Goal: Task Accomplishment & Management: Complete application form

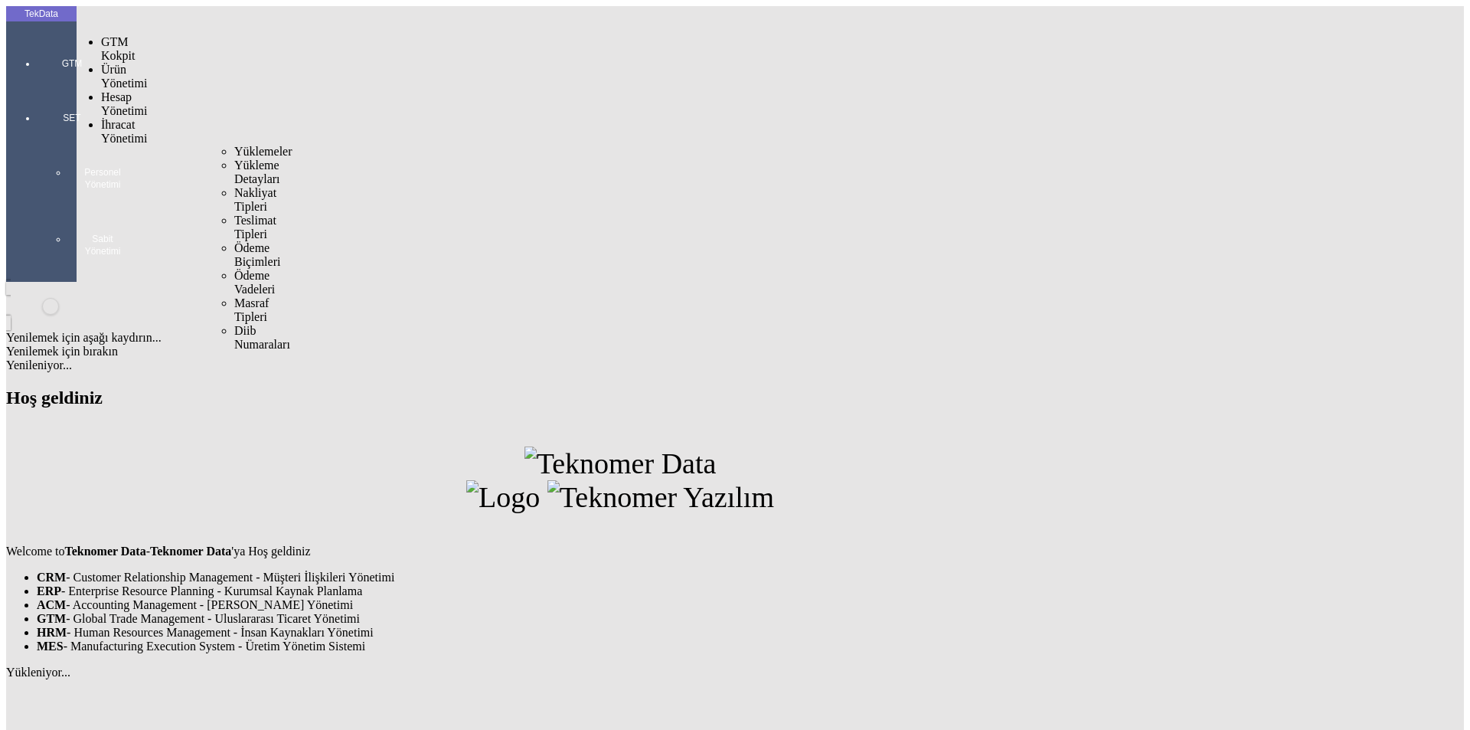
click at [117, 118] on span "İhracat Yönetimi" at bounding box center [124, 131] width 46 height 27
drag, startPoint x: 226, startPoint y: 87, endPoint x: 266, endPoint y: 88, distance: 40.6
click at [234, 145] on span "Yüklemeler" at bounding box center [263, 151] width 58 height 13
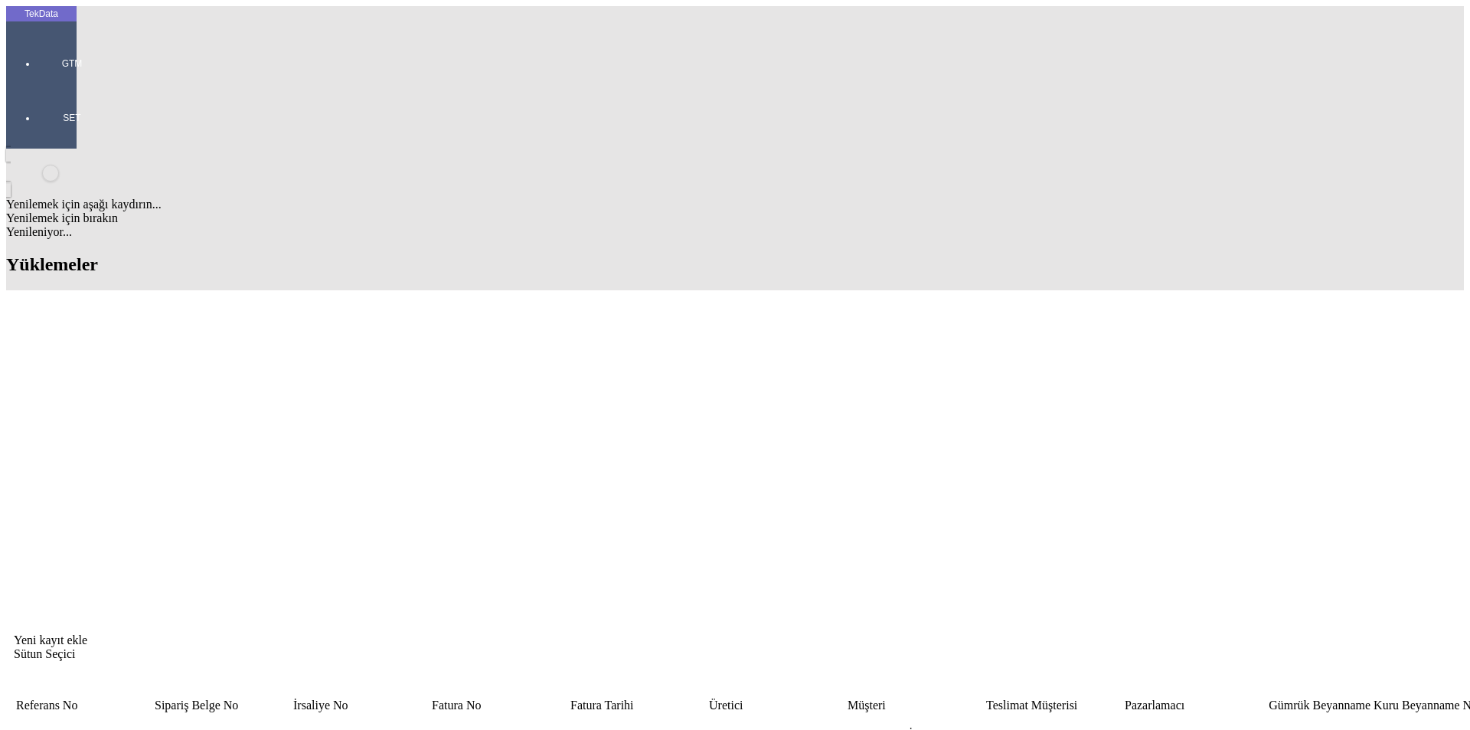
type input "lou"
drag, startPoint x: 274, startPoint y: 427, endPoint x: 220, endPoint y: 431, distance: 53.7
copy tr "SR015029"
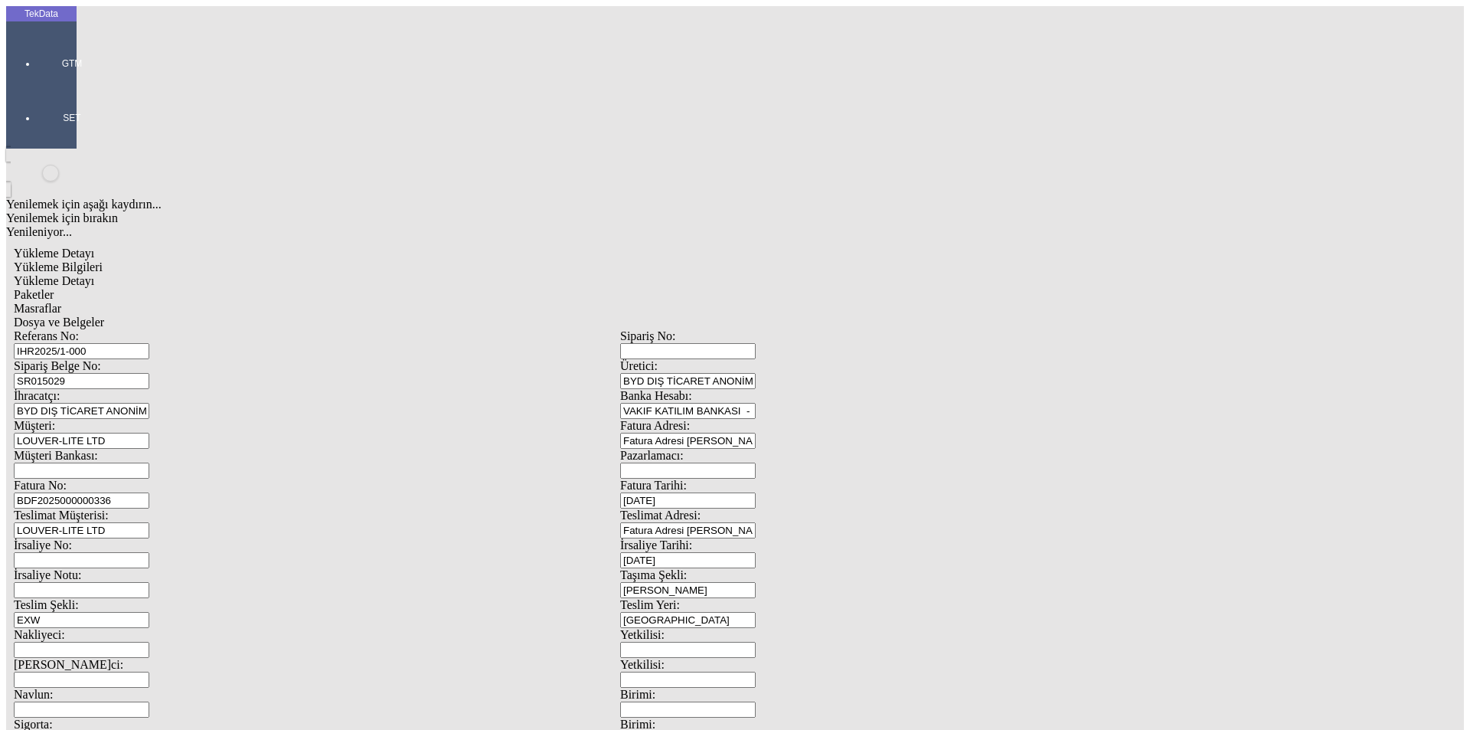
drag, startPoint x: 318, startPoint y: 118, endPoint x: 178, endPoint y: 109, distance: 140.4
click at [183, 329] on div "Referans No: IHR2025/1-000" at bounding box center [317, 344] width 606 height 30
drag, startPoint x: 305, startPoint y: 113, endPoint x: 131, endPoint y: 96, distance: 174.6
click at [131, 329] on div "Referans No: IHR2025/1-000 Sipariş No: Sipariş Belge No: SR015029 Üretici: BYD …" at bounding box center [620, 687] width 1213 height 717
paste input "6-056"
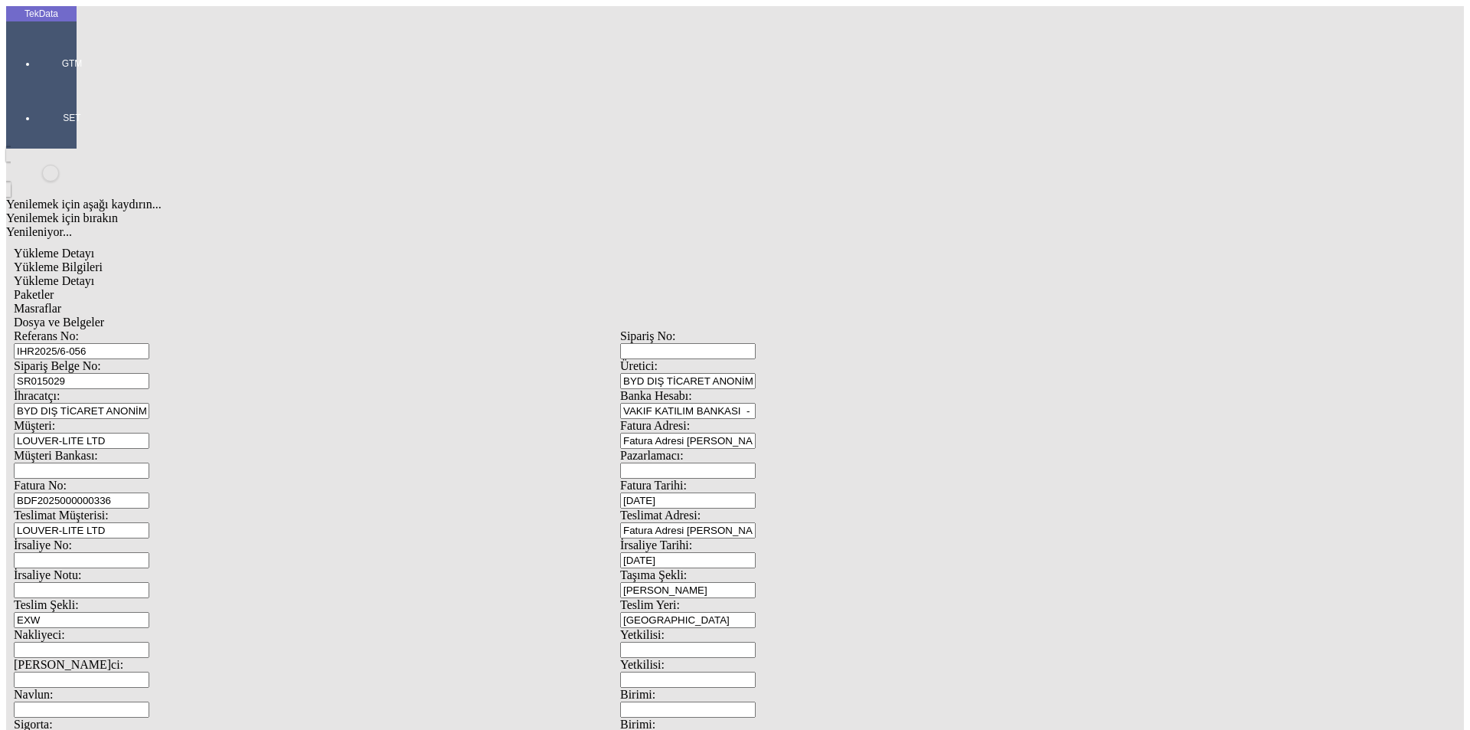
type input "IHR2025/6-056"
drag, startPoint x: 276, startPoint y: 145, endPoint x: 161, endPoint y: 133, distance: 115.4
click at [161, 359] on div "Sipariş Belge No: SR015029" at bounding box center [317, 374] width 606 height 30
paste input "6332"
type input "SR016332"
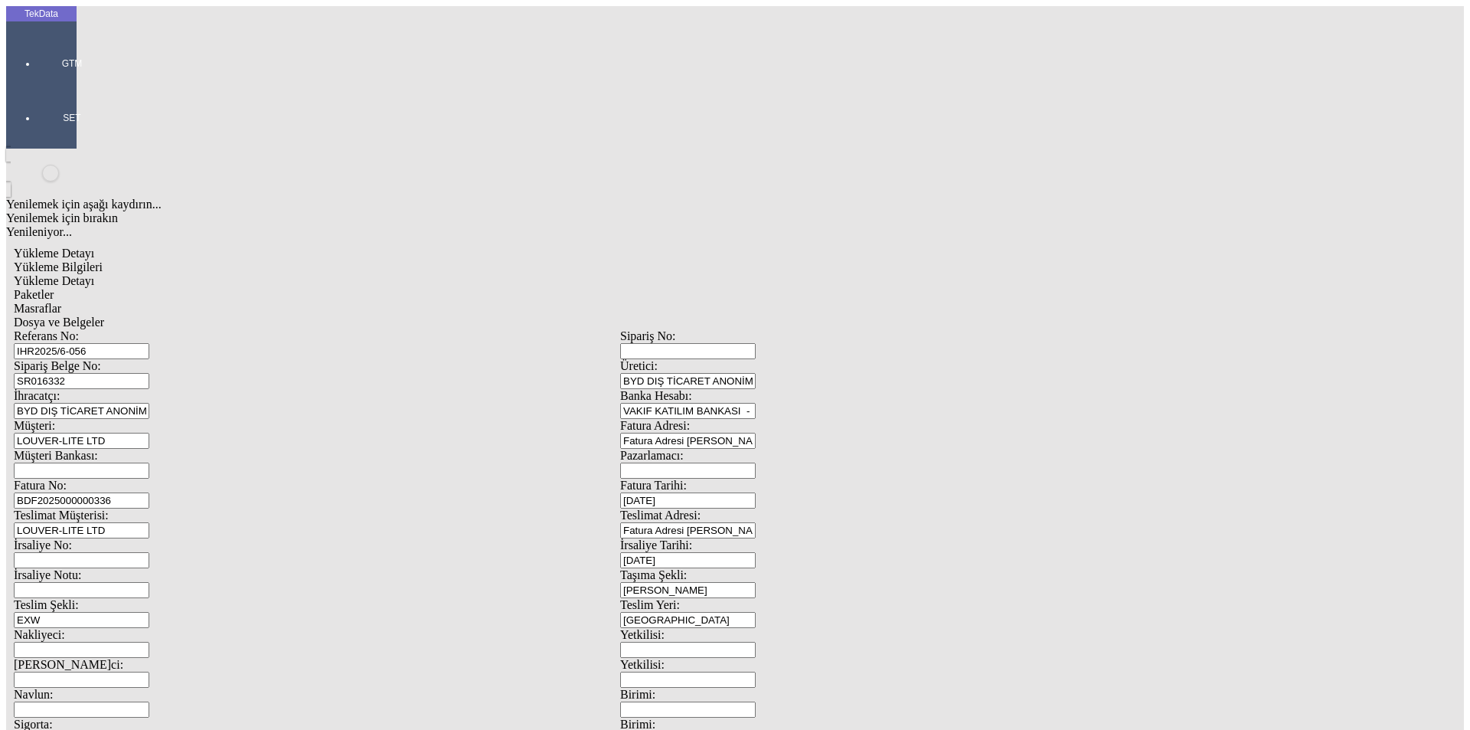
click at [149, 492] on input "BDF2025000000336" at bounding box center [81, 500] width 135 height 16
type input "BDF2025000000"
type input "[DATE]"
drag, startPoint x: 924, startPoint y: 318, endPoint x: 721, endPoint y: 332, distance: 203.3
click at [724, 332] on div "Referans No: IHR2025/6-056 Sipariş No: Sipariş Belge No: SR016332 Üretici: BYD …" at bounding box center [620, 687] width 1213 height 717
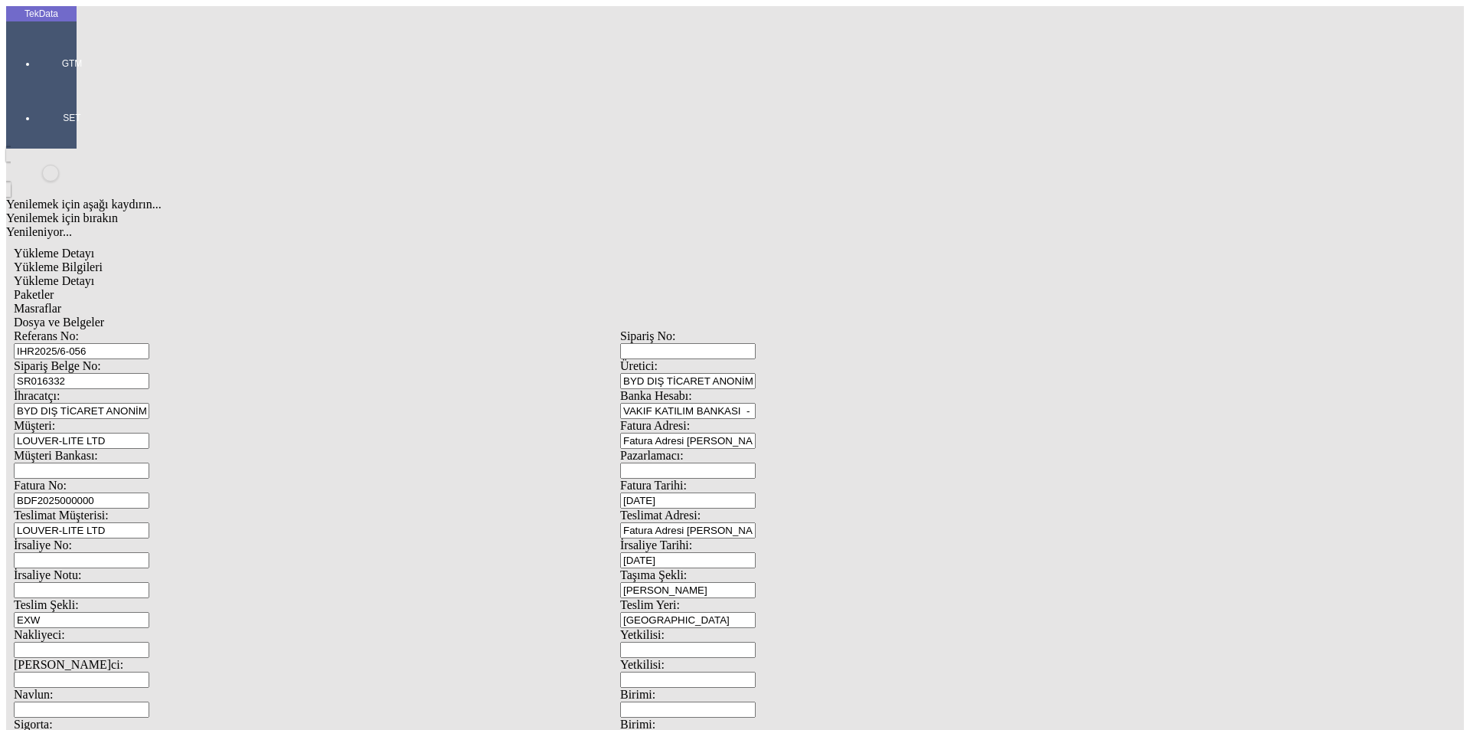
type input "[DATE]"
drag, startPoint x: 186, startPoint y: 526, endPoint x: 125, endPoint y: 541, distance: 63.1
type input "[DATE]"
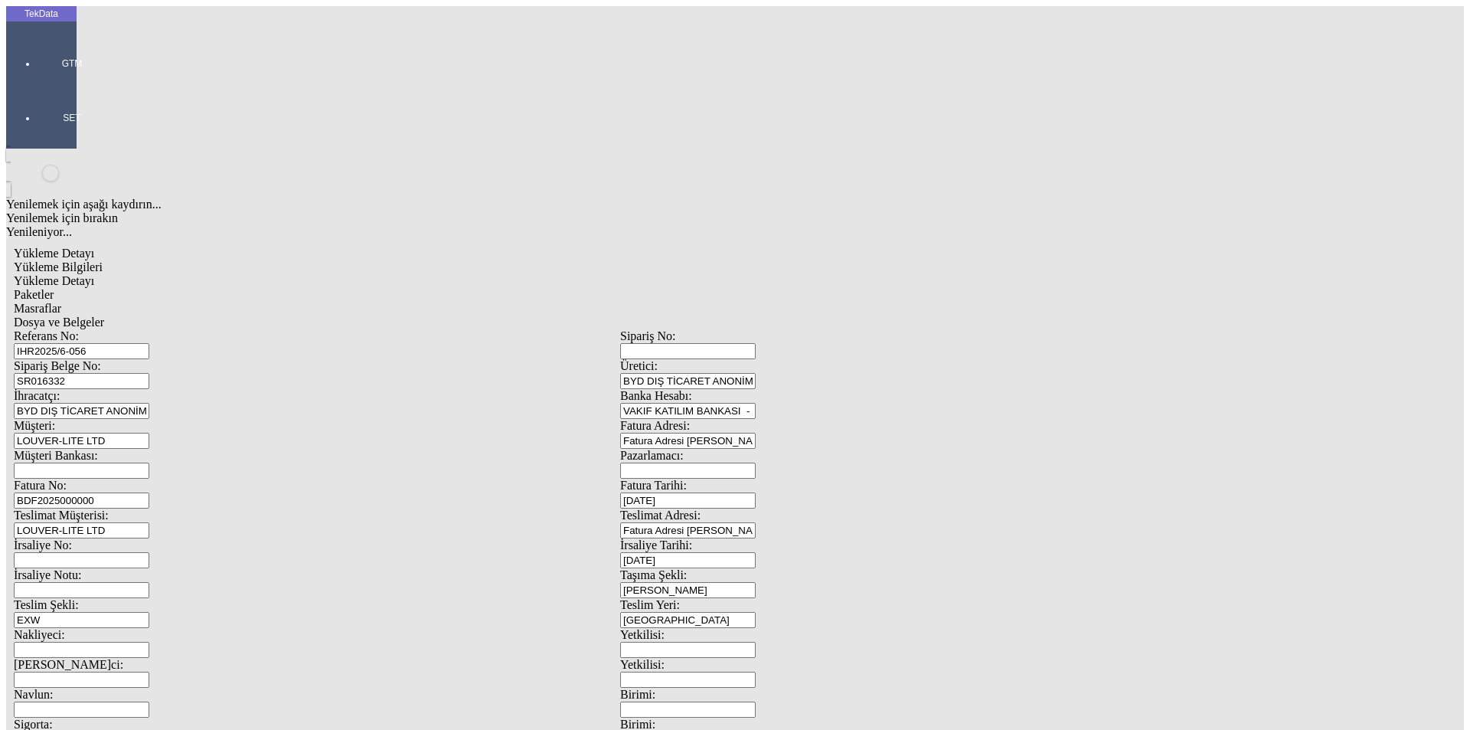
drag, startPoint x: 169, startPoint y: 529, endPoint x: 158, endPoint y: 529, distance: 11.5
type input "[DATE]"
drag, startPoint x: 276, startPoint y: 583, endPoint x: 148, endPoint y: 588, distance: 127.9
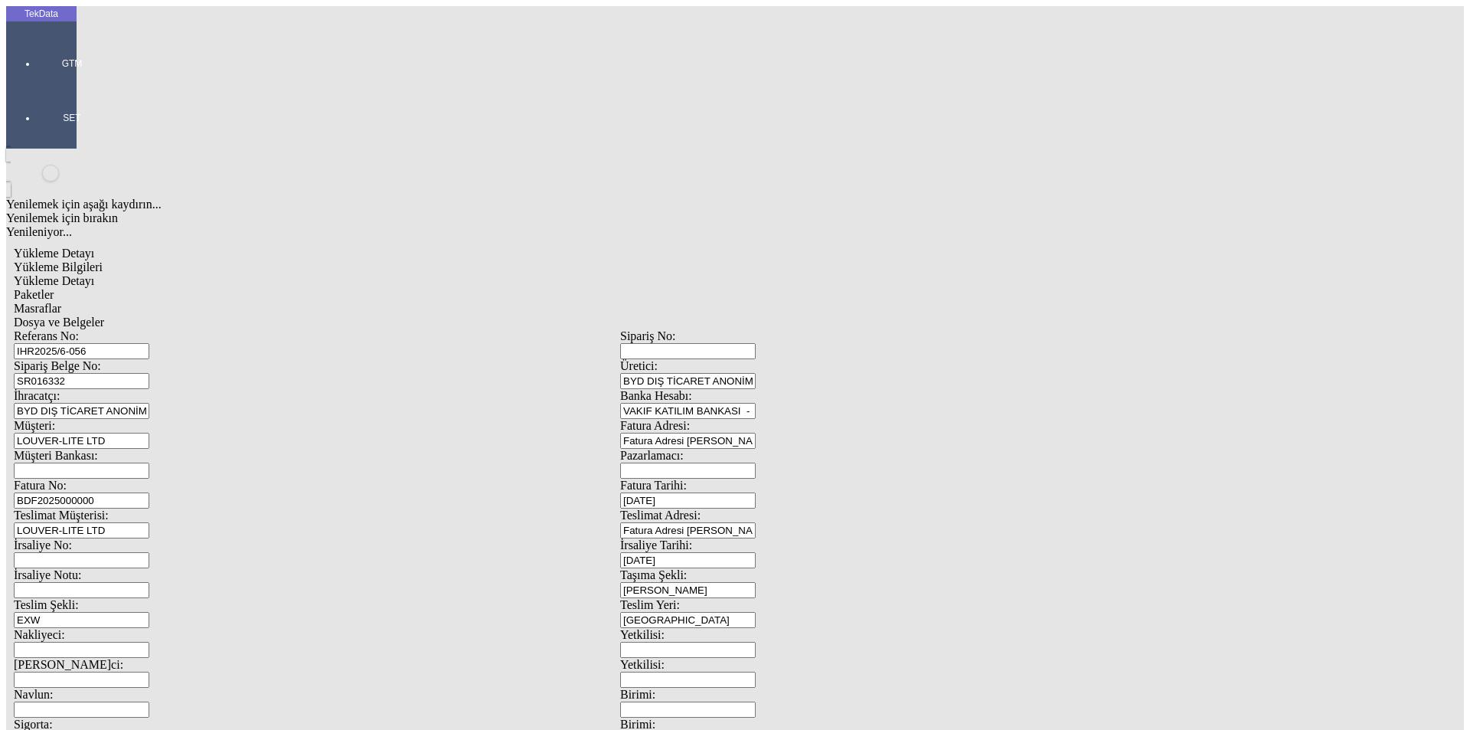
type input "8341.25"
drag, startPoint x: 914, startPoint y: 586, endPoint x: 726, endPoint y: 586, distance: 188.3
type input "8431.7"
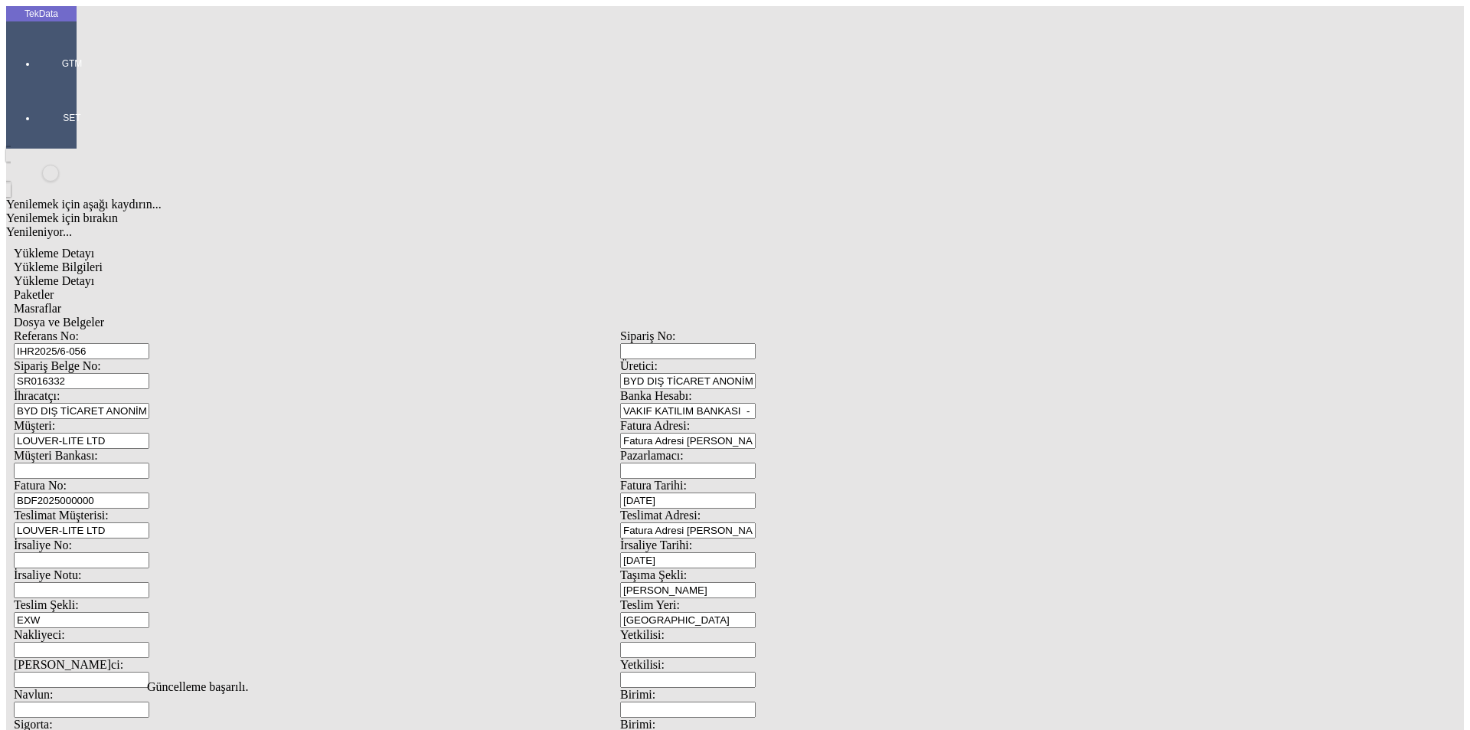
scroll to position [0, 0]
click at [94, 274] on span "Yükleme Detayı" at bounding box center [54, 280] width 80 height 13
click at [666, 374] on span "Hayır" at bounding box center [652, 367] width 28 height 13
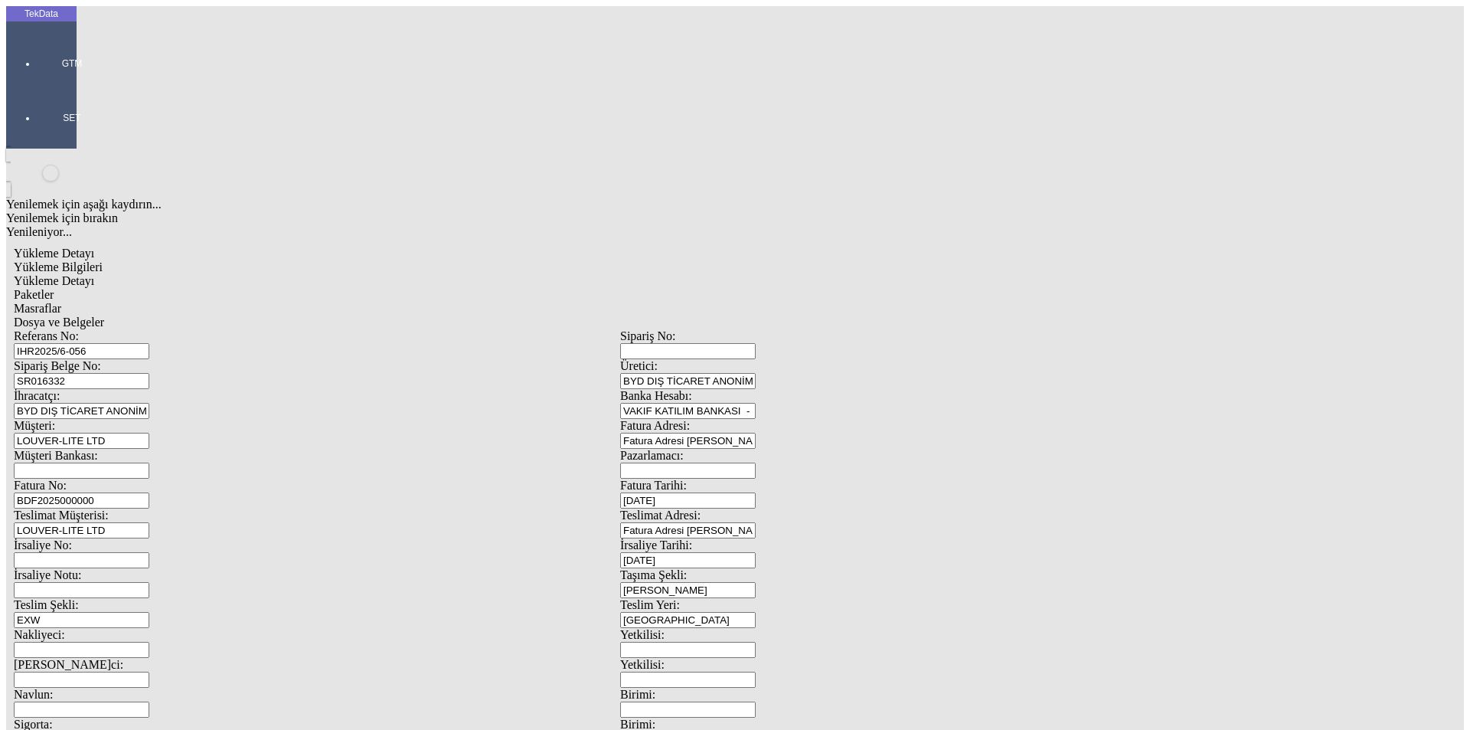
click at [678, 361] on div "Evet" at bounding box center [748, 354] width 221 height 14
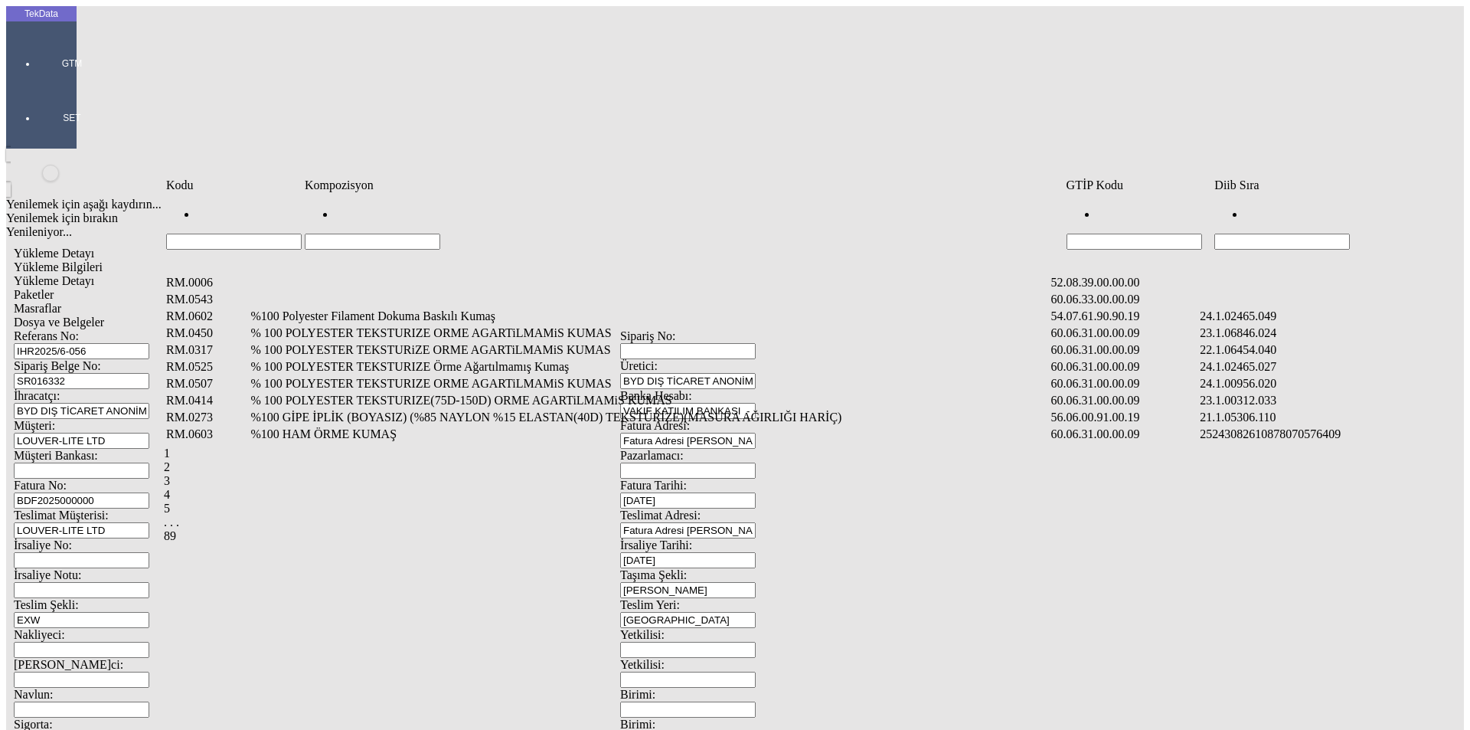
click at [1324, 233] on input "Hücreyi Filtrele" at bounding box center [1281, 241] width 135 height 16
type input "2465"
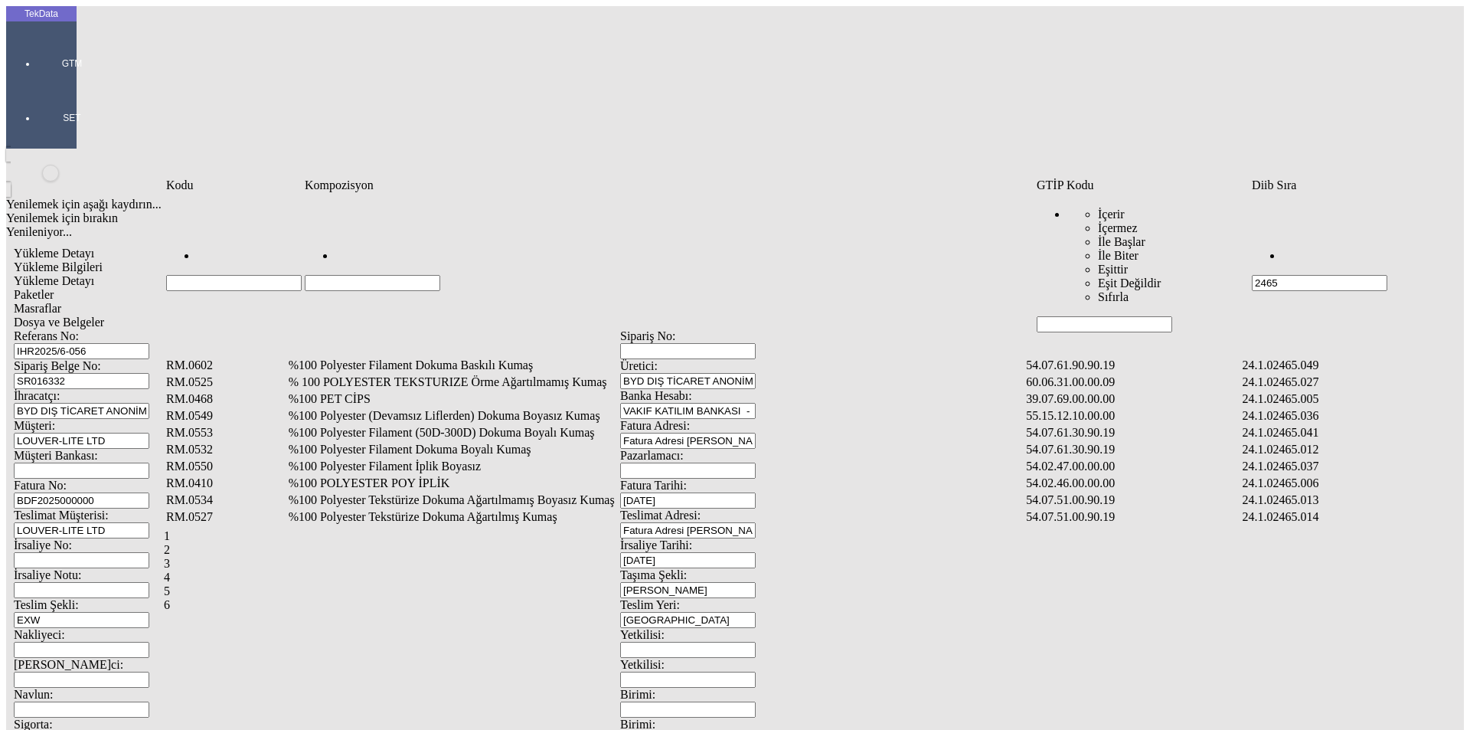
click at [524, 492] on td "%100 Polyester Tekstürize Dokuma Ağartılmamış Boyasız Kumaş" at bounding box center [656, 499] width 736 height 15
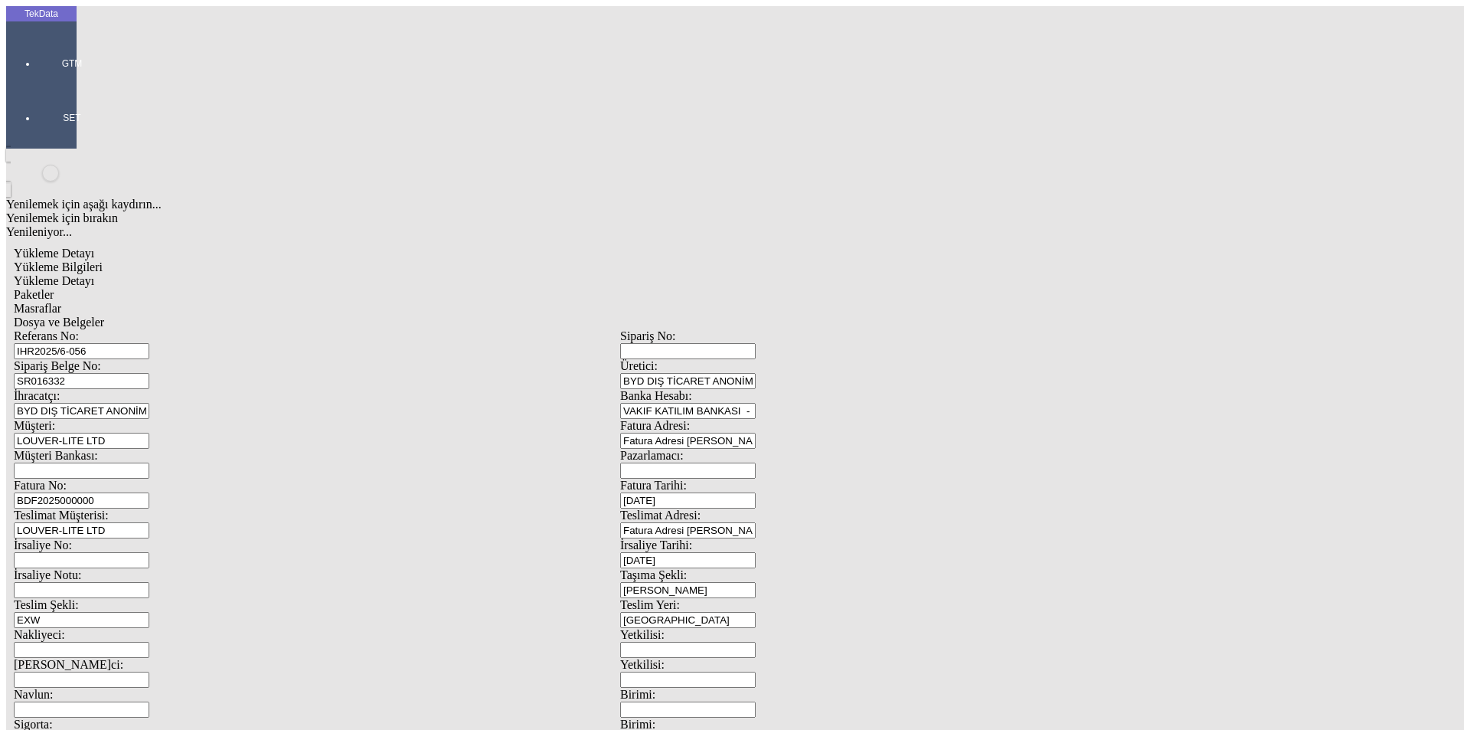
type input "20052"
click at [871, 277] on div "Metre" at bounding box center [1137, 284] width 606 height 14
type input "Metre"
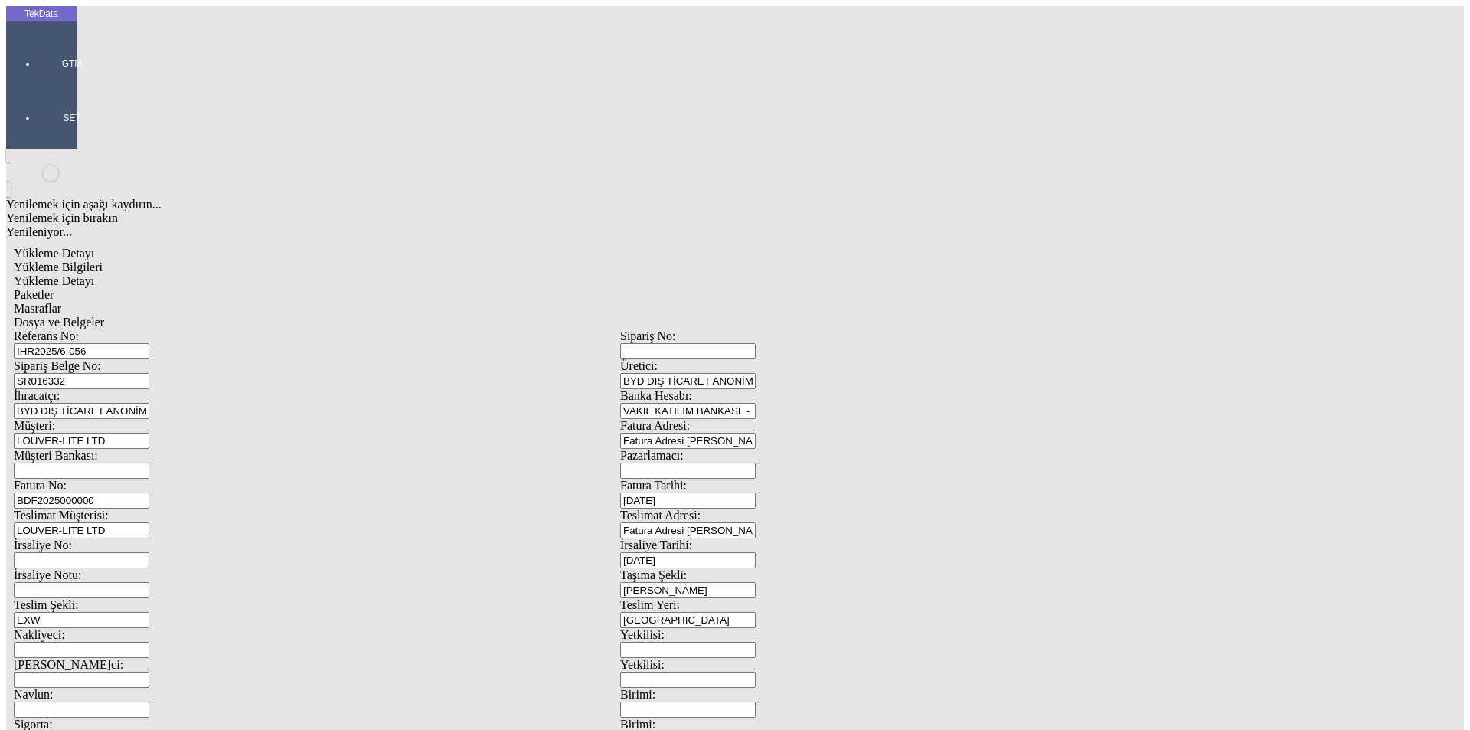
type input "2.5"
drag, startPoint x: 857, startPoint y: 254, endPoint x: 863, endPoint y: 260, distance: 8.1
click at [872, 321] on div "Amerikan Doları" at bounding box center [1137, 328] width 606 height 14
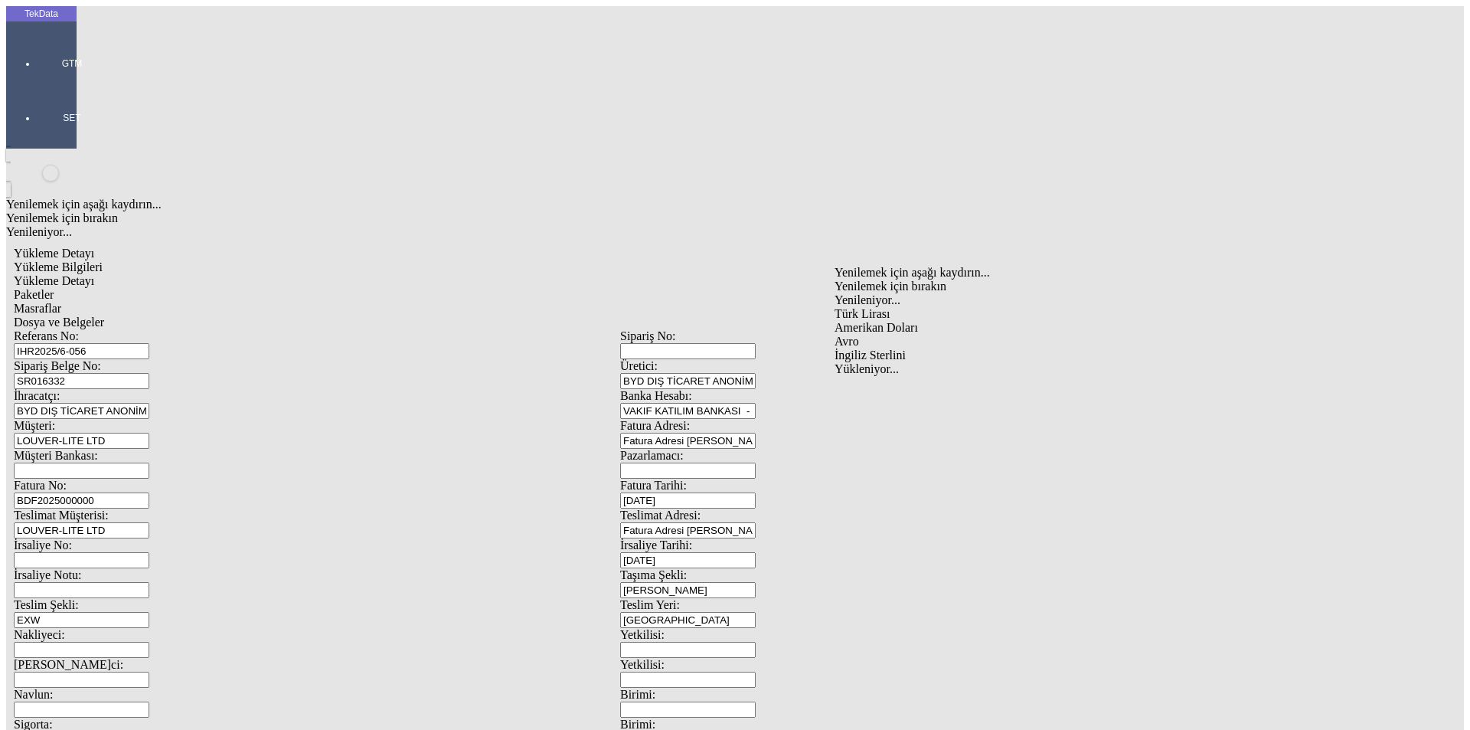
type input "Amerikan Doları"
type input "3"
type input "8341.25"
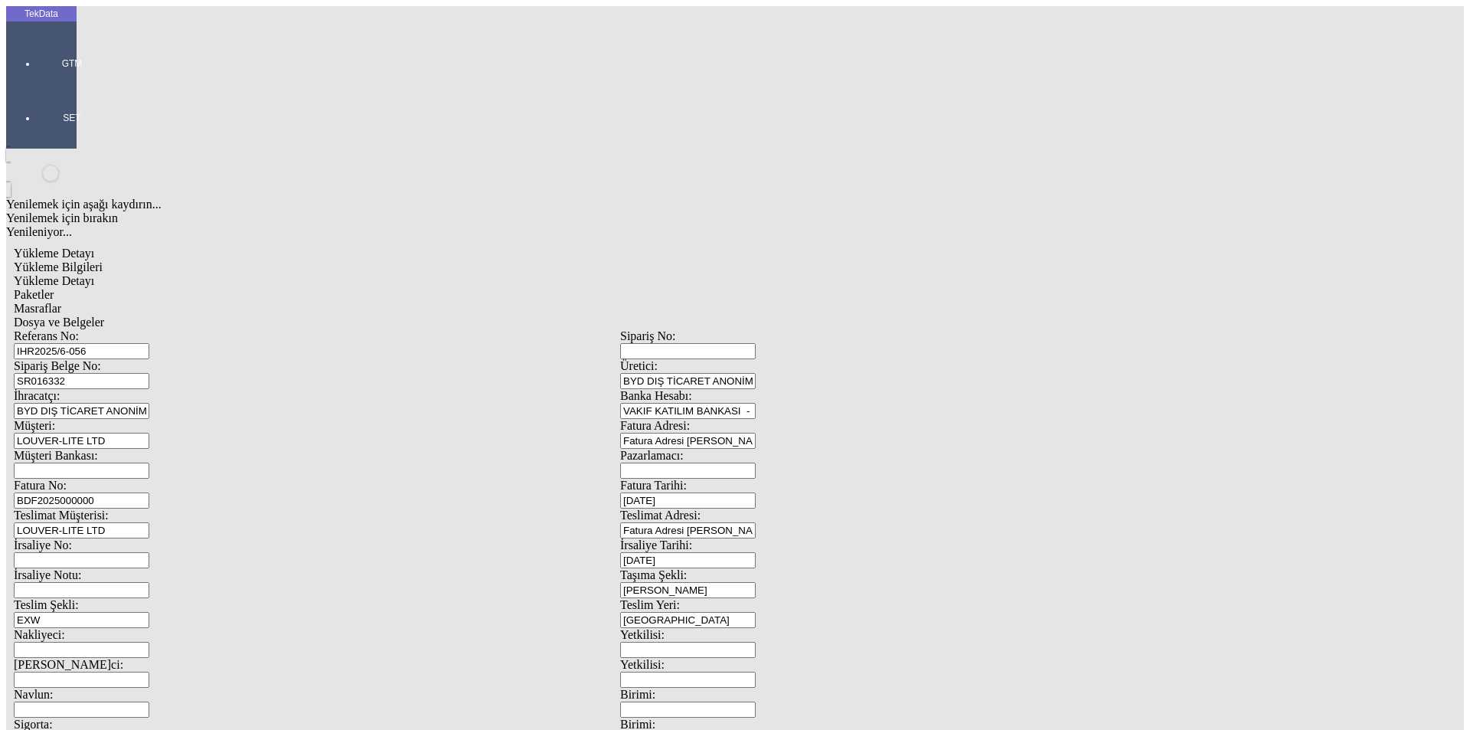
type input "8431.7"
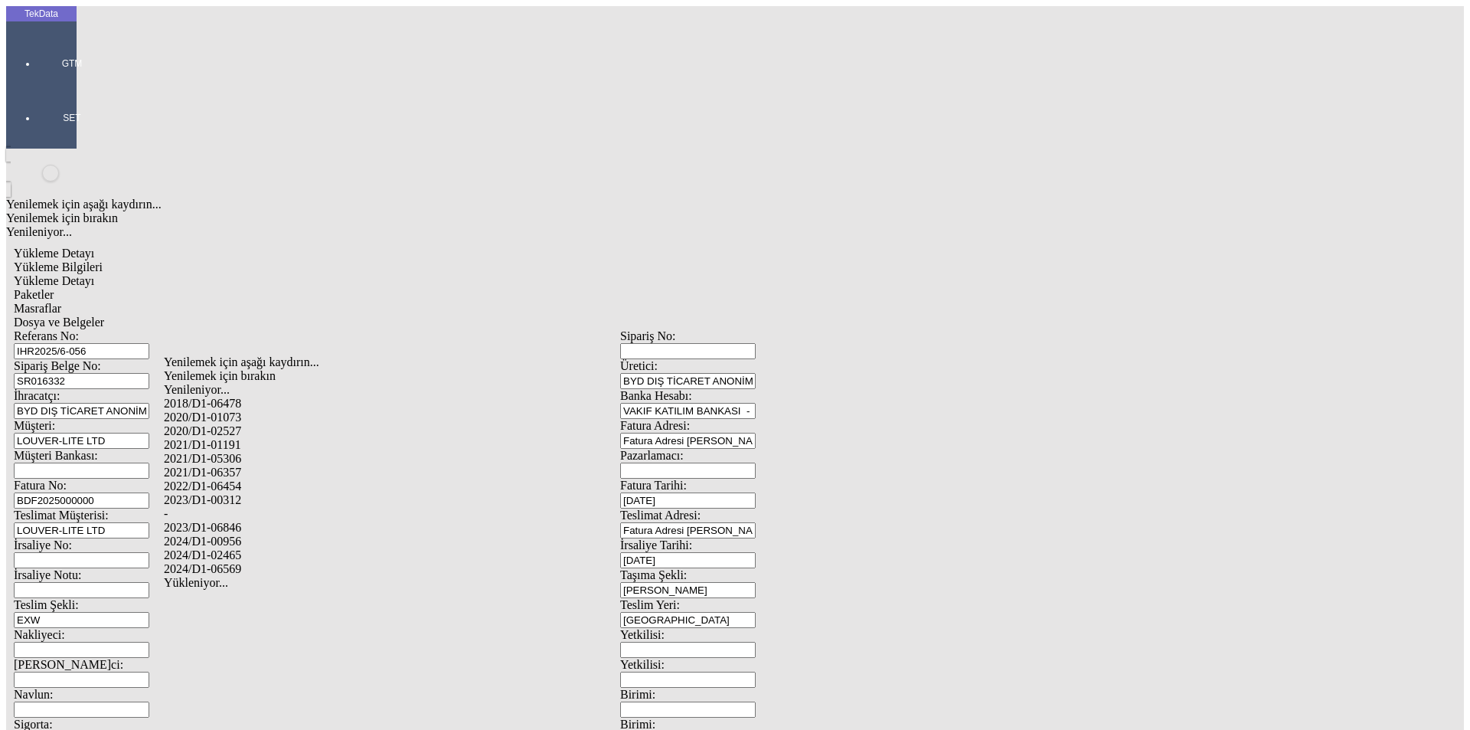
click at [249, 548] on div "2024/D1-02465" at bounding box center [461, 555] width 595 height 14
type input "2024/D1-02465"
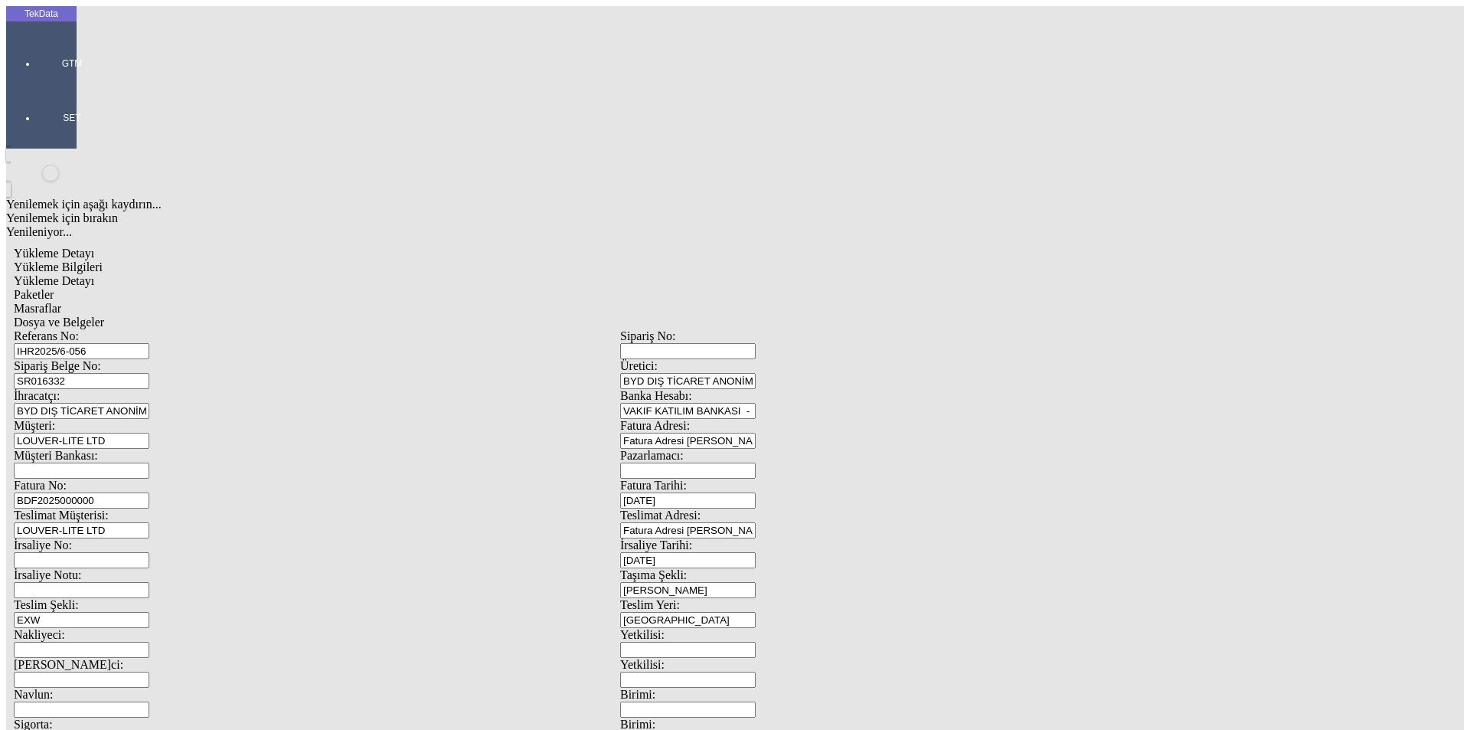
click at [378, 288] on div "Paketler" at bounding box center [620, 295] width 1213 height 14
drag, startPoint x: 837, startPoint y: 171, endPoint x: 726, endPoint y: 186, distance: 112.0
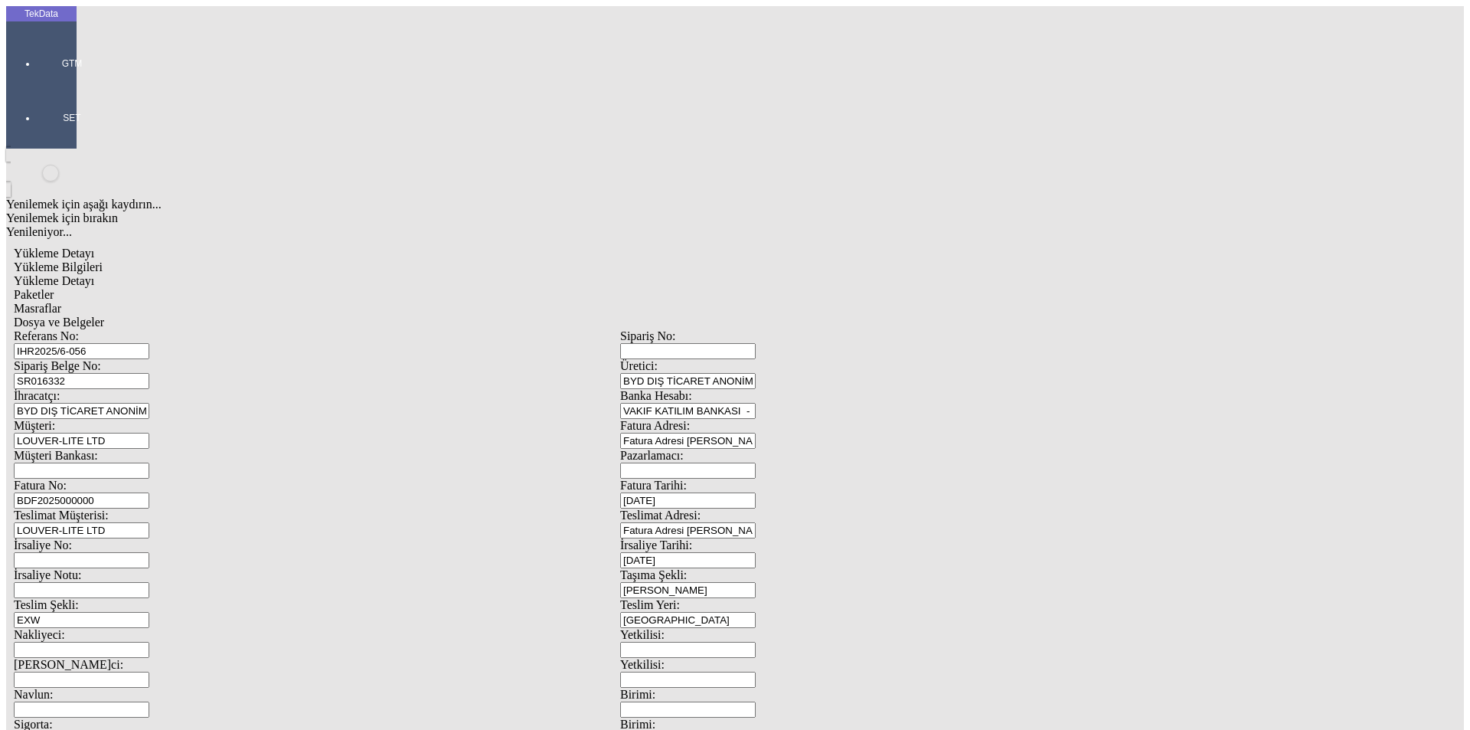
type input "13"
click at [61, 302] on span "Masraflar" at bounding box center [37, 308] width 47 height 13
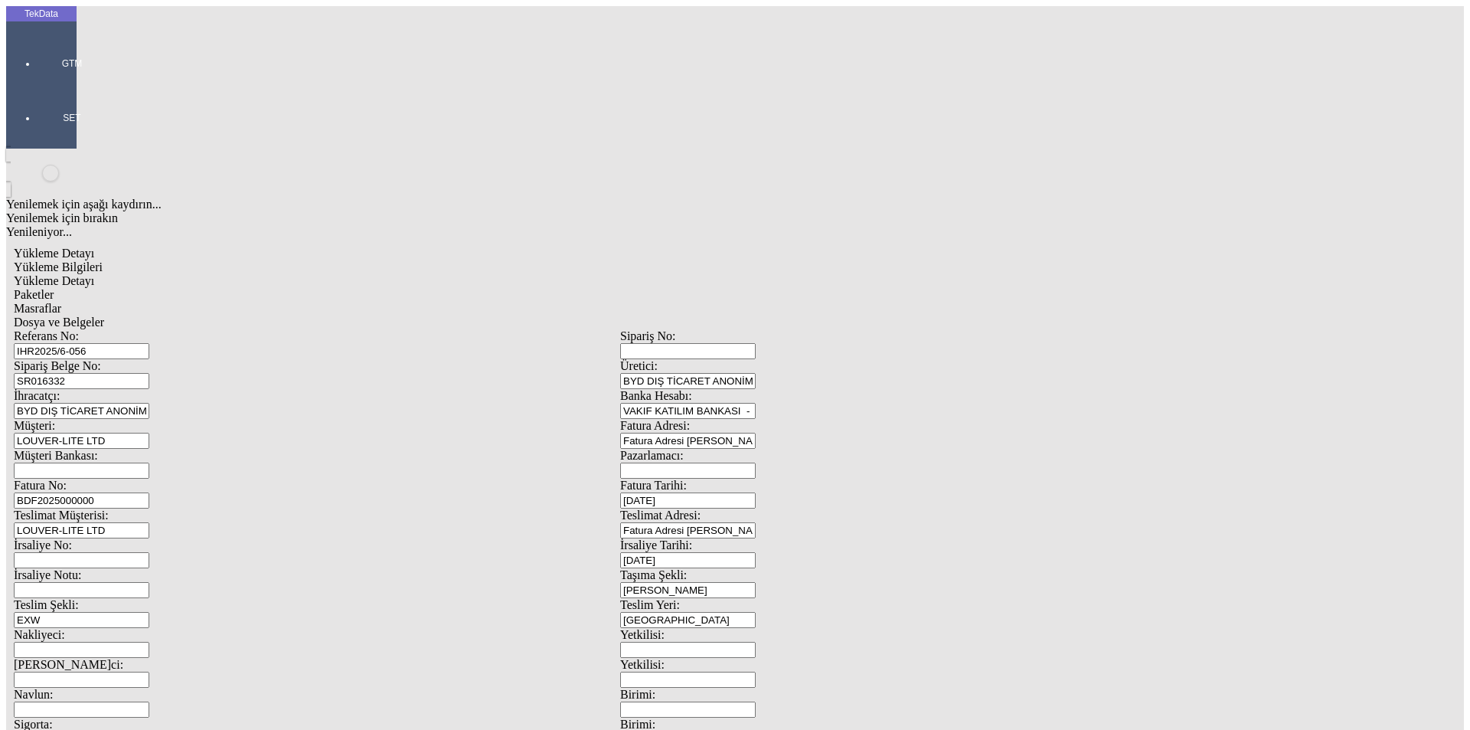
click at [104, 315] on span "Dosya ve Belgeler" at bounding box center [59, 321] width 90 height 13
drag, startPoint x: 134, startPoint y: 85, endPoint x: 227, endPoint y: 98, distance: 94.3
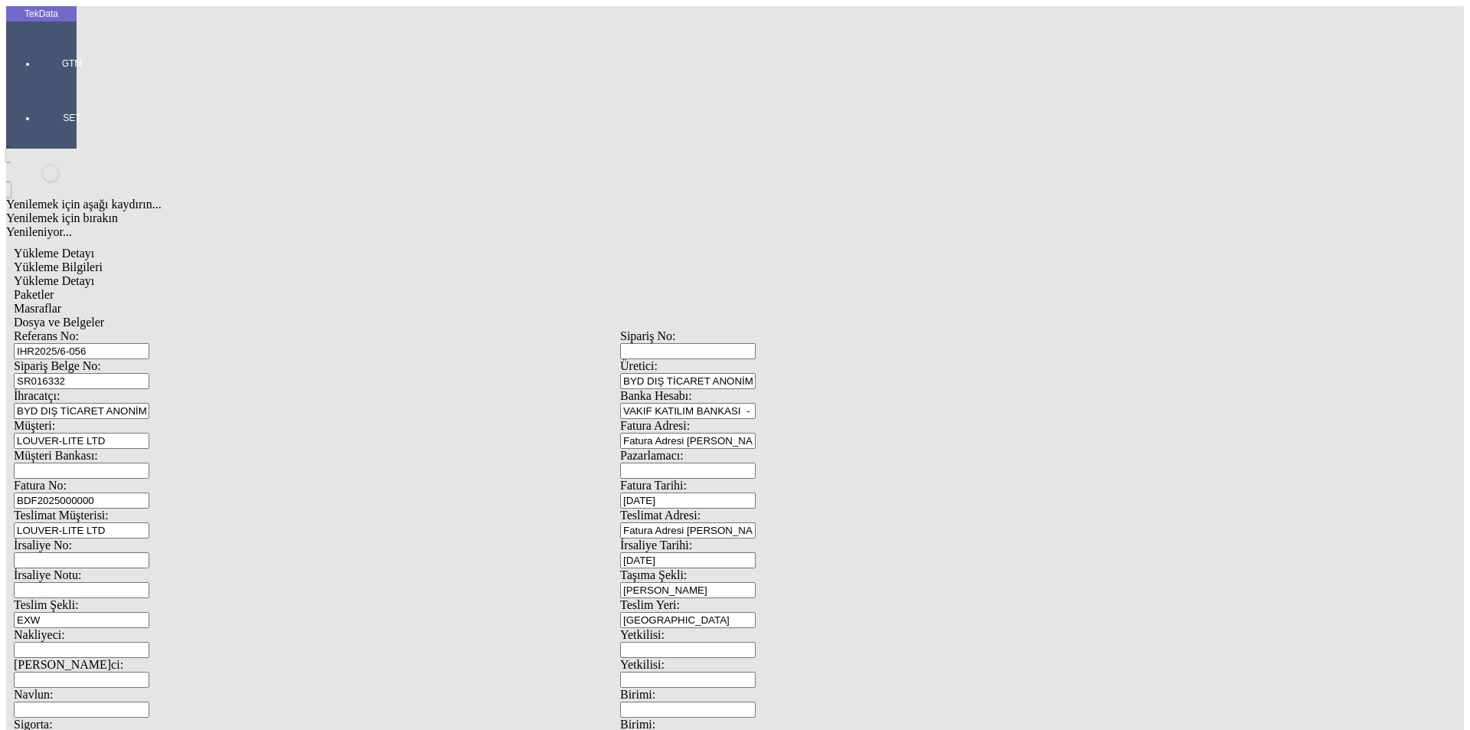
click at [103, 260] on span "Yükleme Bilgileri" at bounding box center [58, 266] width 89 height 13
drag, startPoint x: 167, startPoint y: 110, endPoint x: 146, endPoint y: 113, distance: 20.8
click at [146, 329] on div "Referans No: IHR2025/6-056" at bounding box center [317, 344] width 606 height 30
drag, startPoint x: 260, startPoint y: 142, endPoint x: 161, endPoint y: 139, distance: 99.6
click at [162, 359] on div "Sipariş Belge No: SR016332" at bounding box center [317, 374] width 606 height 30
